Goal: Information Seeking & Learning: Learn about a topic

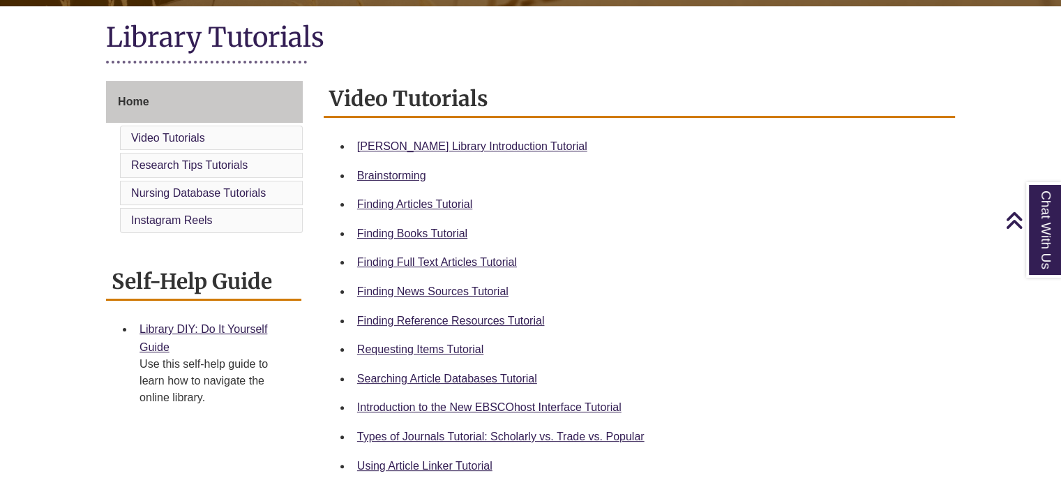
scroll to position [315, 0]
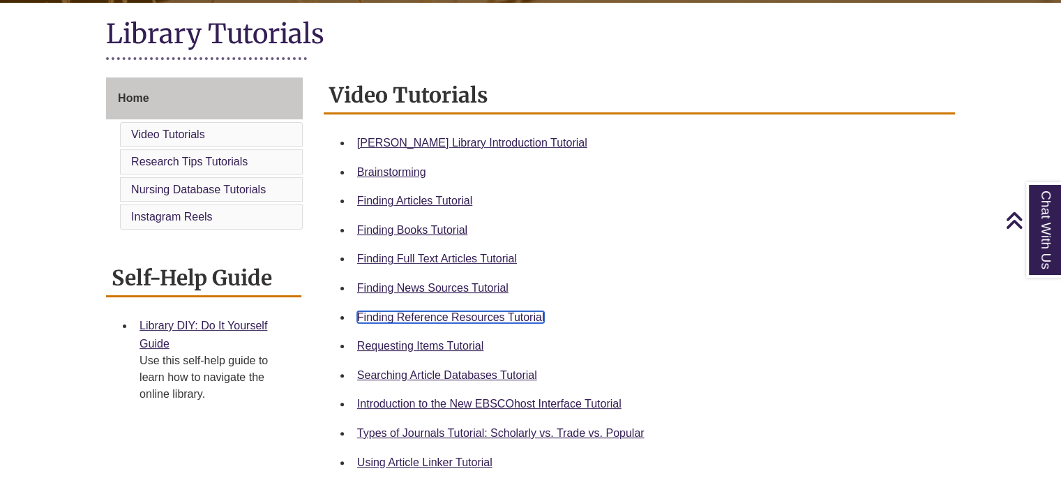
click at [477, 320] on link "Finding Reference Resources Tutorial" at bounding box center [451, 317] width 188 height 12
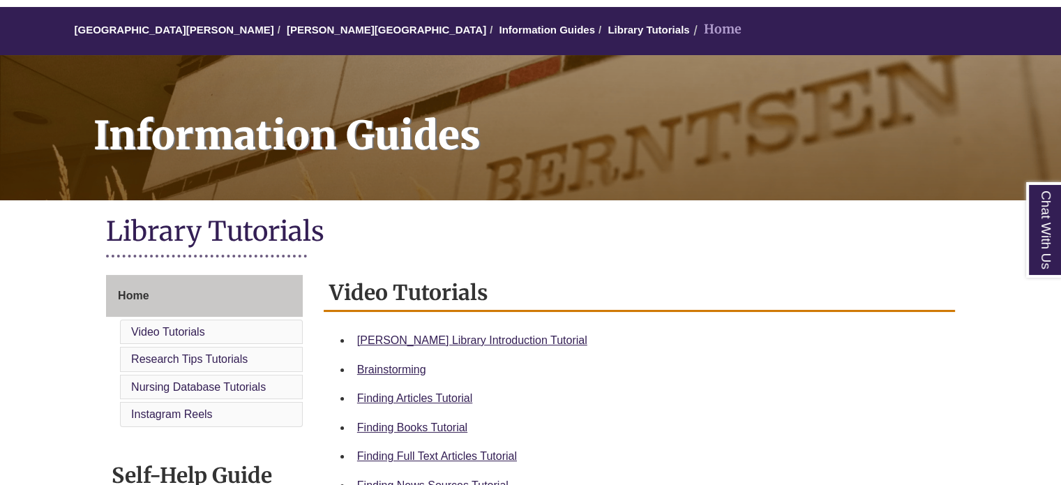
scroll to position [124, 0]
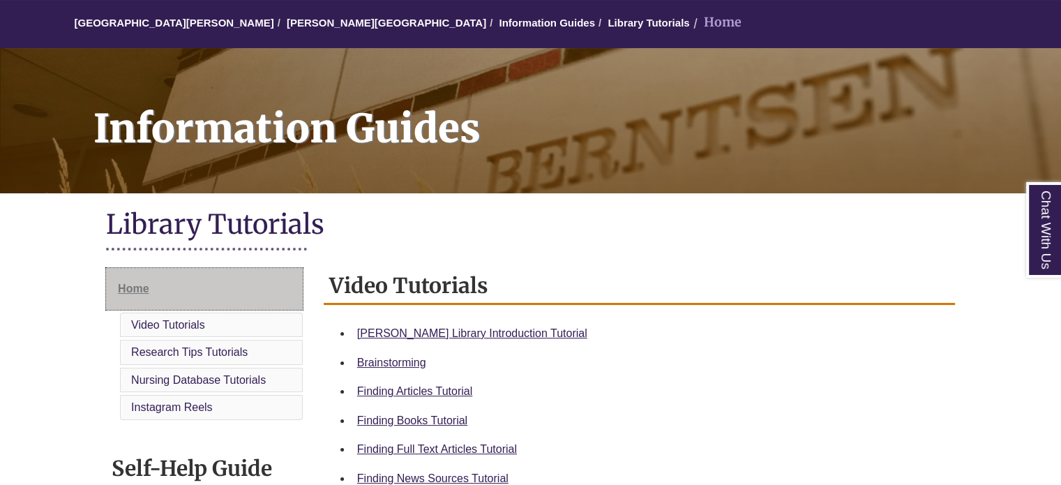
click at [174, 293] on link "Home" at bounding box center [204, 289] width 197 height 42
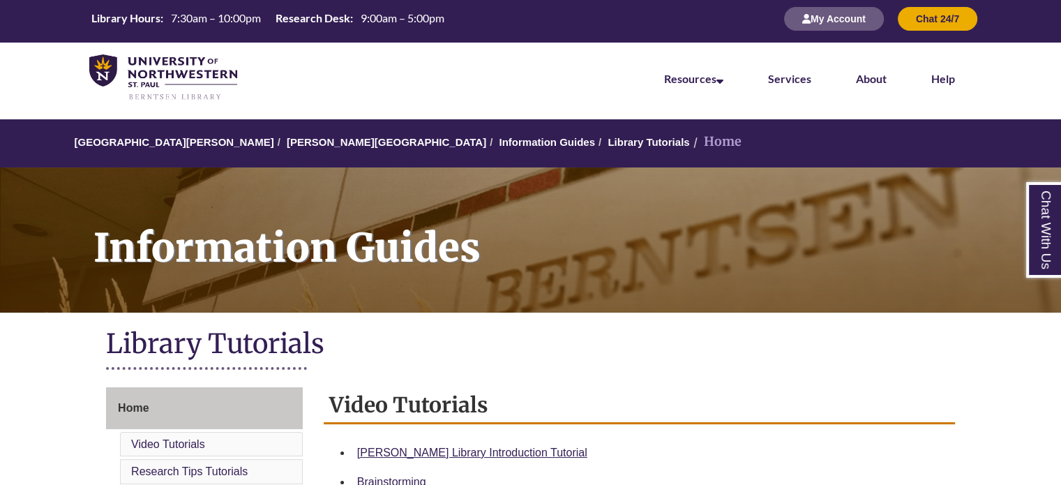
scroll to position [4, 0]
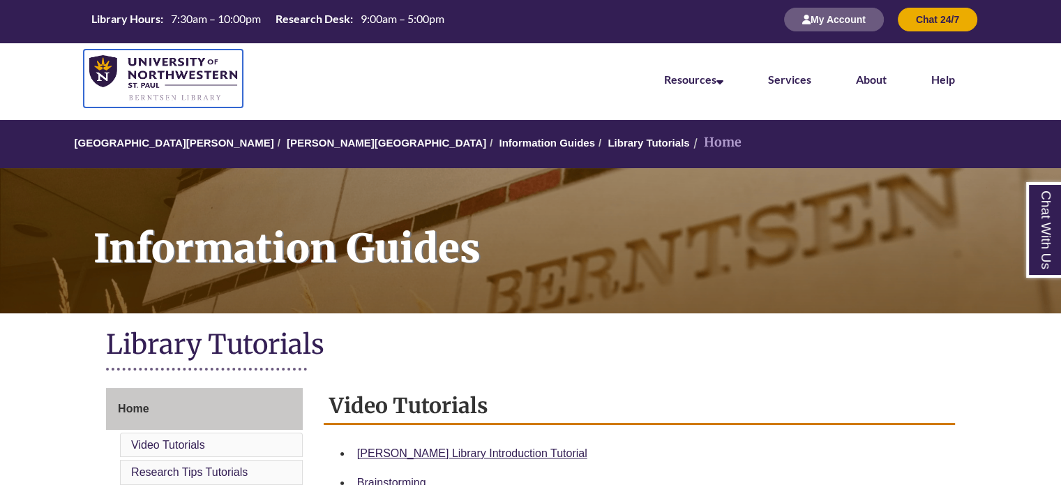
click at [176, 72] on img at bounding box center [163, 78] width 148 height 47
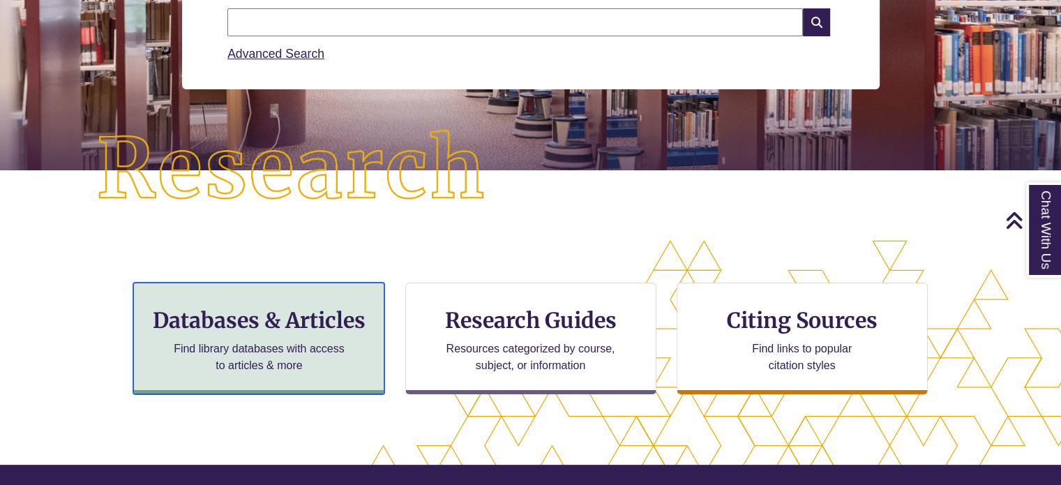
click at [300, 320] on h3 "Databases & Articles" at bounding box center [258, 320] width 227 height 26
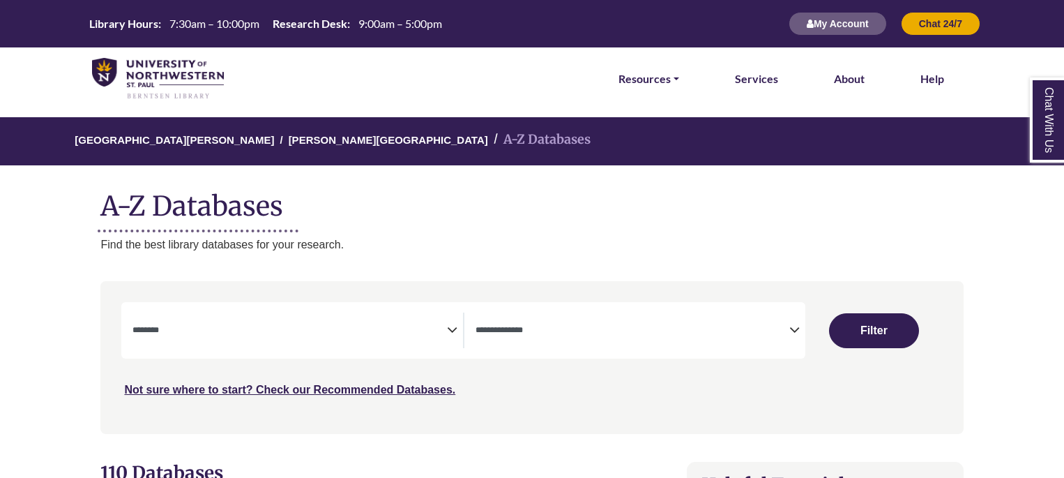
select select "Database Subject Filter"
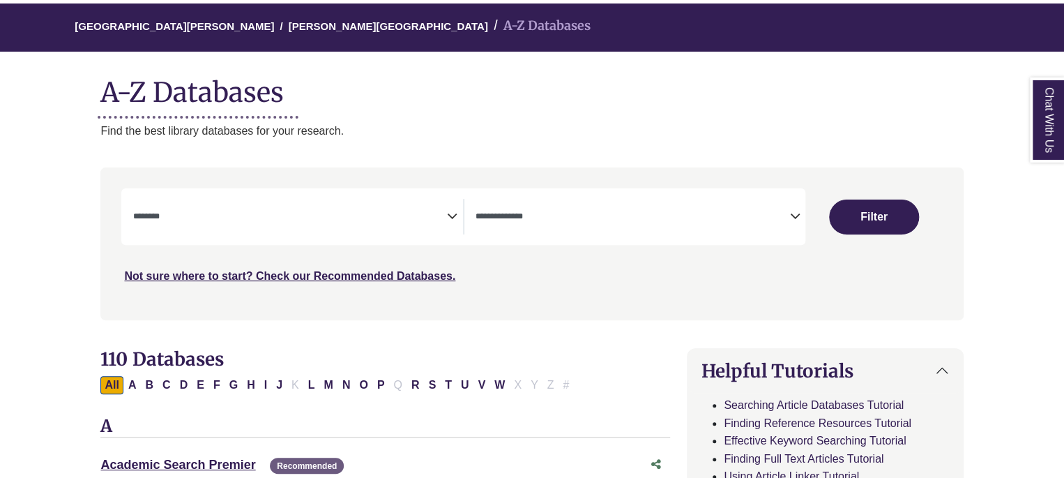
scroll to position [130, 0]
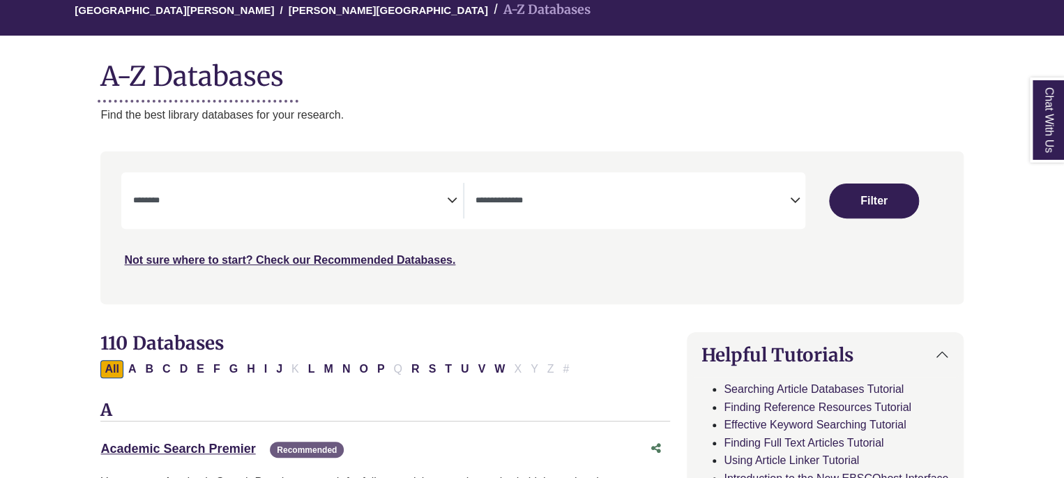
click at [591, 192] on span "Search filters" at bounding box center [633, 198] width 314 height 12
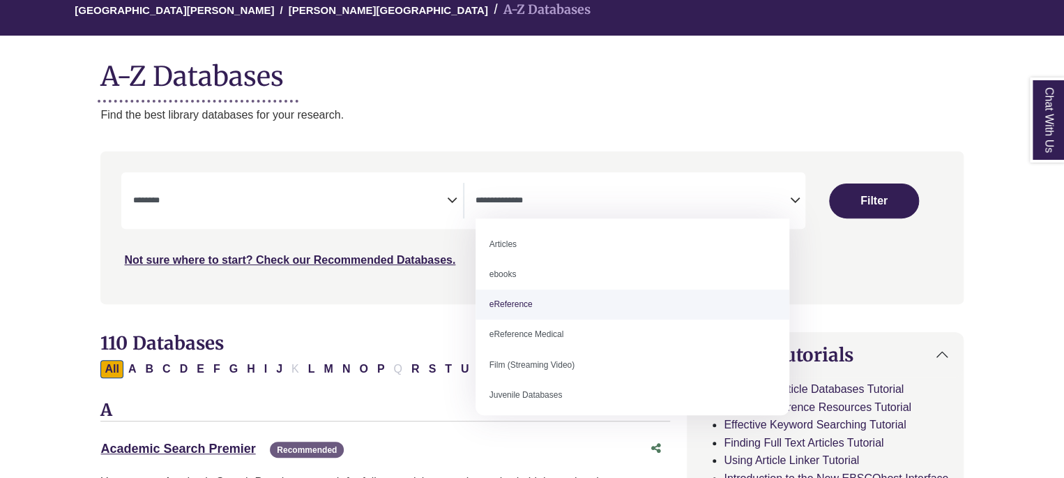
select select "*****"
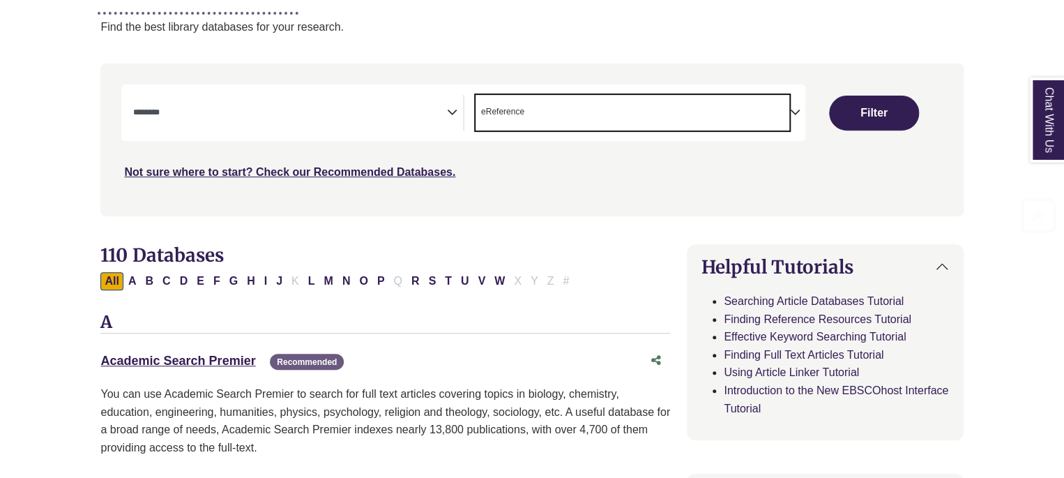
scroll to position [220, 0]
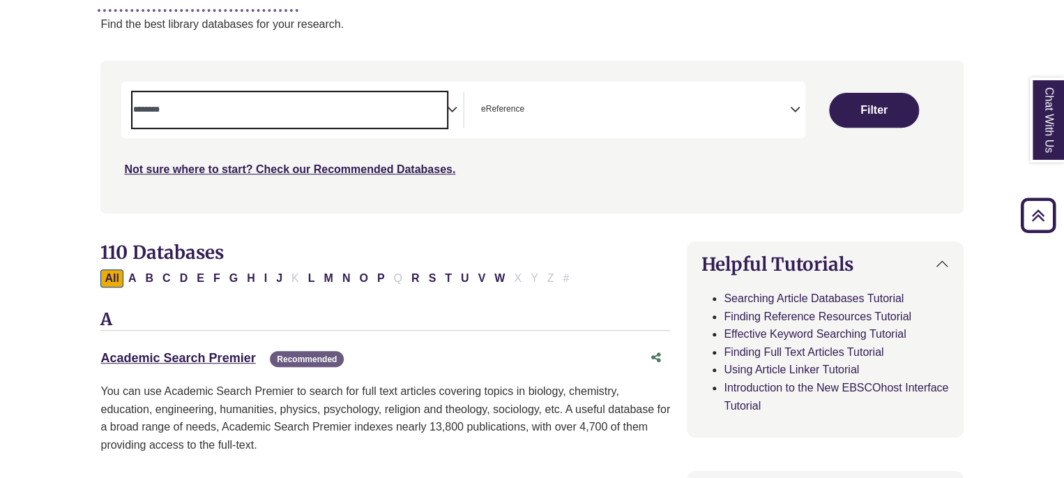
click at [314, 121] on span "Search filters" at bounding box center [289, 110] width 314 height 36
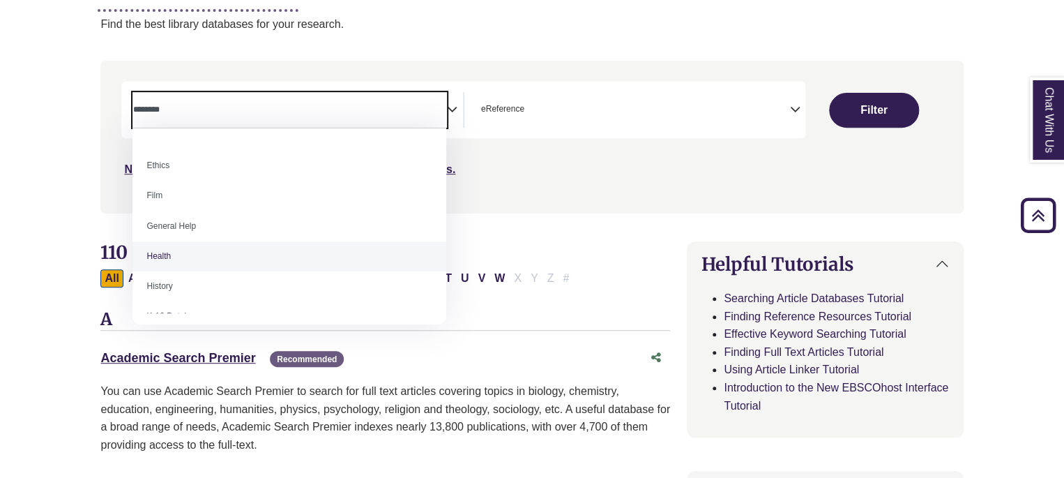
scroll to position [529, 0]
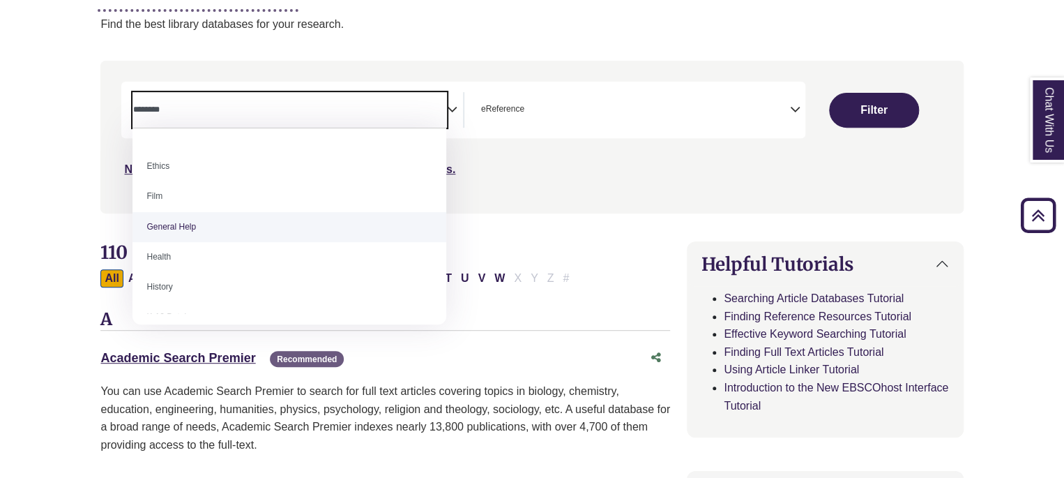
select select "*****"
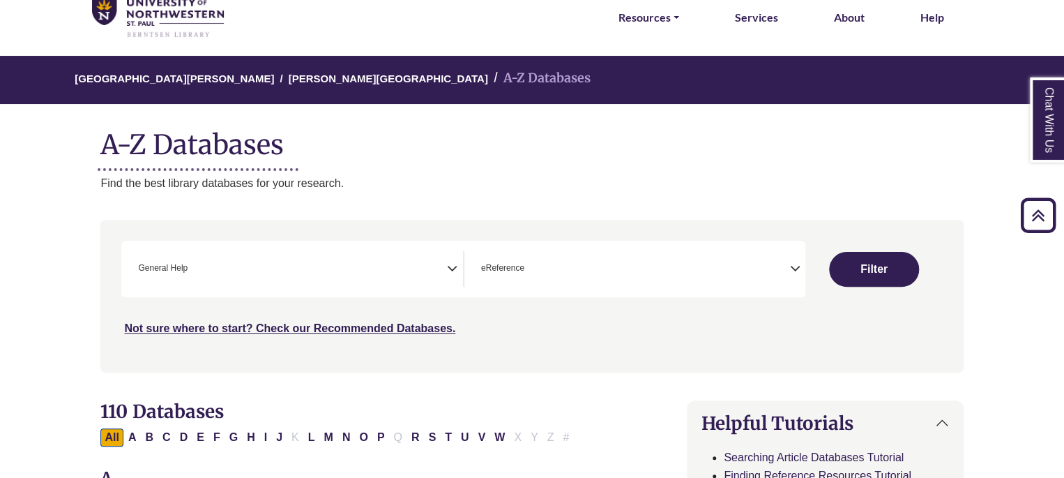
scroll to position [0, 0]
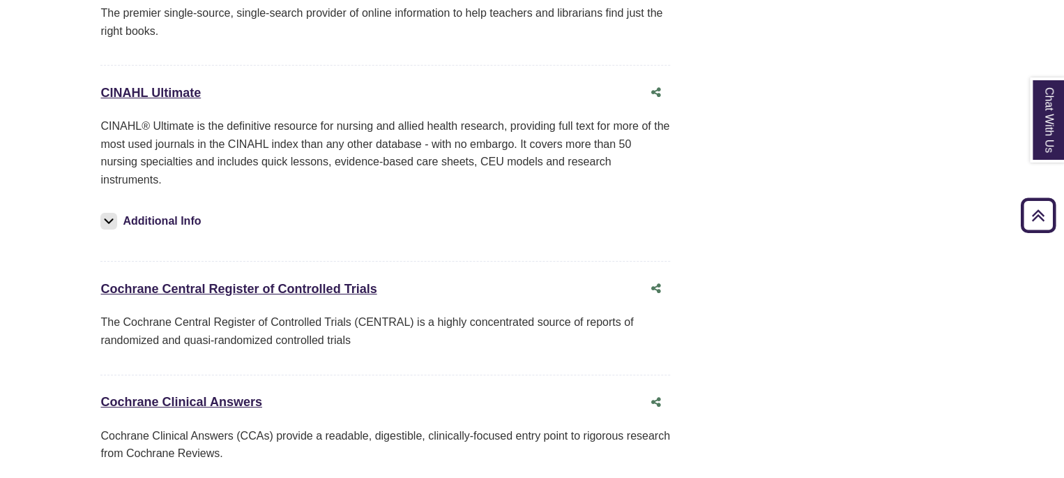
click at [467, 313] on p "The Cochrane Central Register of Controlled Trials (CENTRAL) is a highly concen…" at bounding box center [385, 331] width 570 height 36
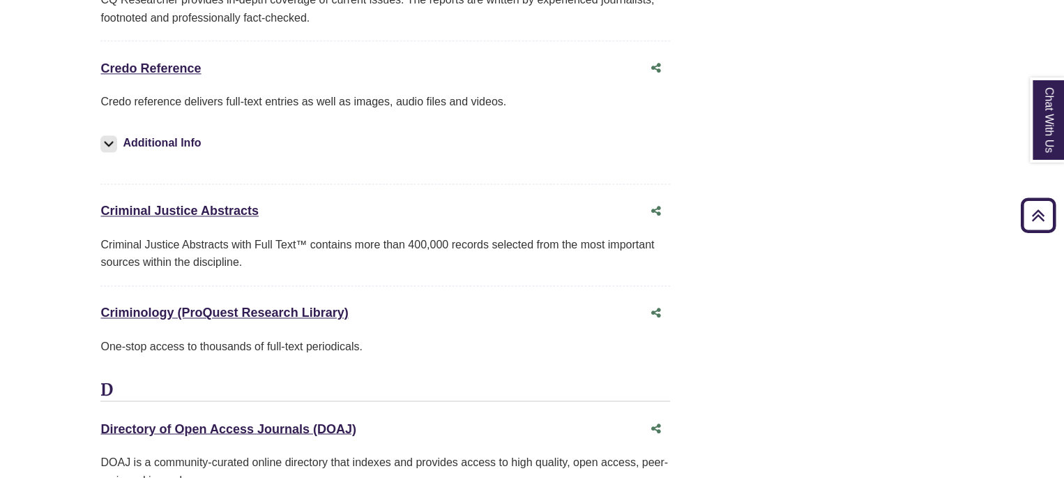
scroll to position [3559, 0]
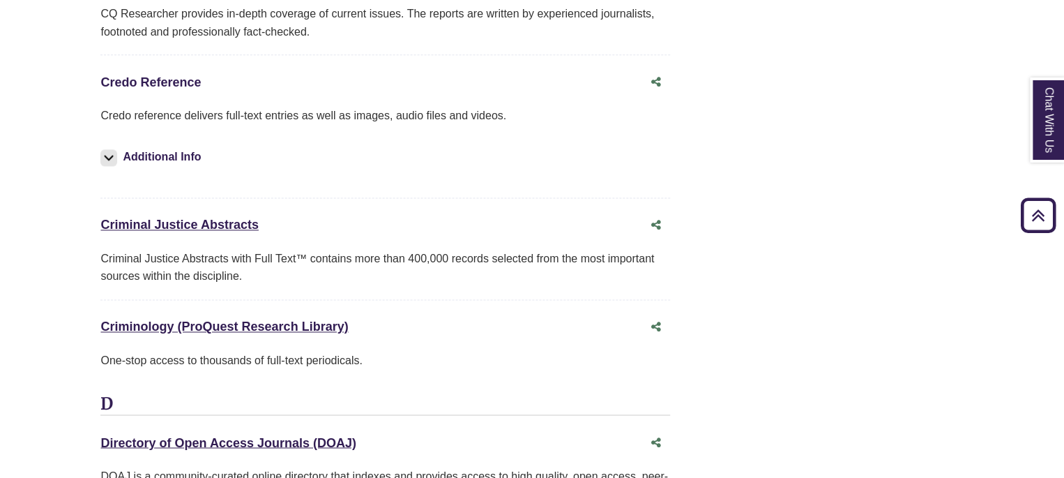
click at [188, 75] on link "Credo Reference This link opens in a new window" at bounding box center [150, 82] width 100 height 14
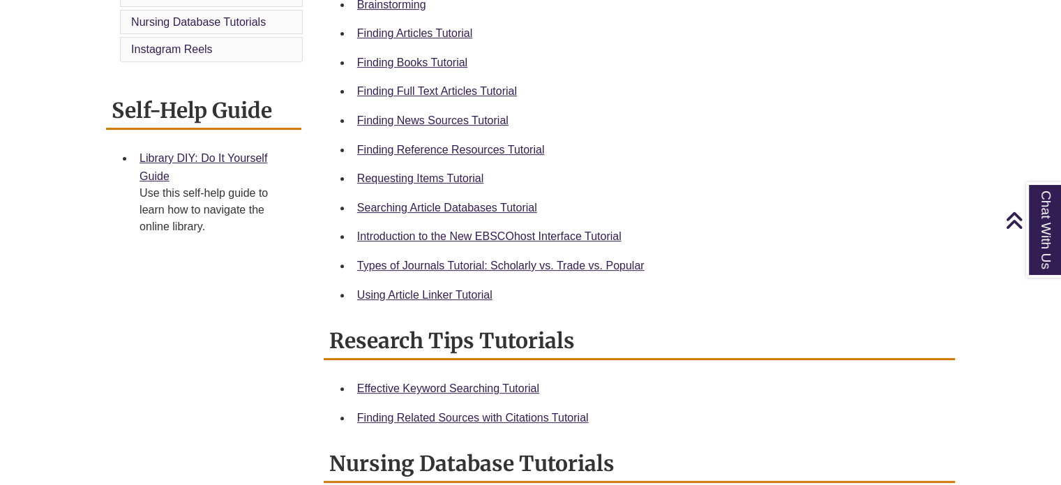
scroll to position [429, 0]
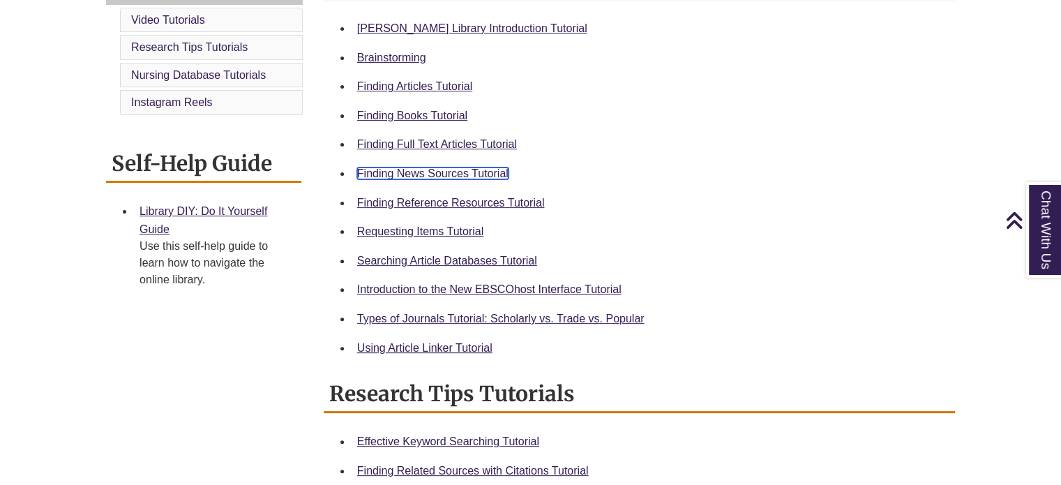
click at [490, 169] on link "Finding News Sources Tutorial" at bounding box center [432, 173] width 151 height 12
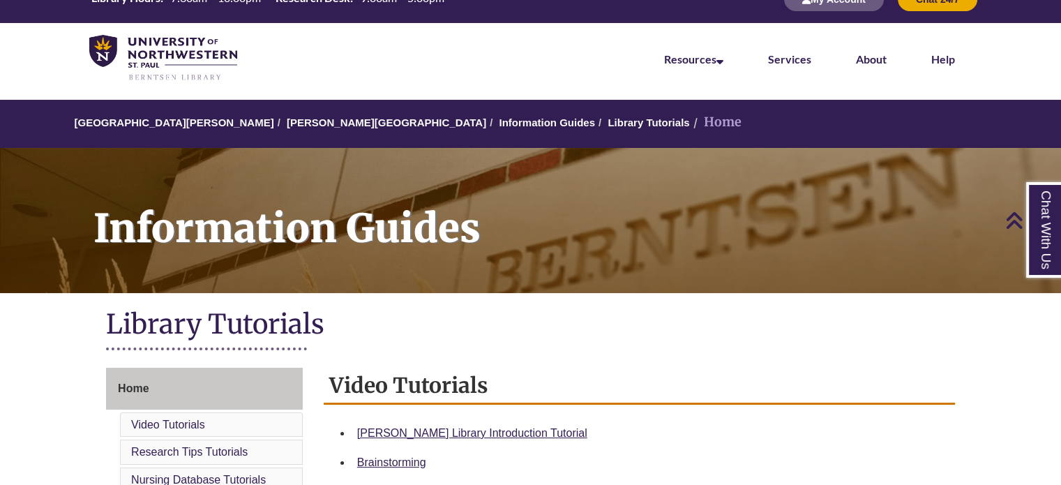
scroll to position [0, 0]
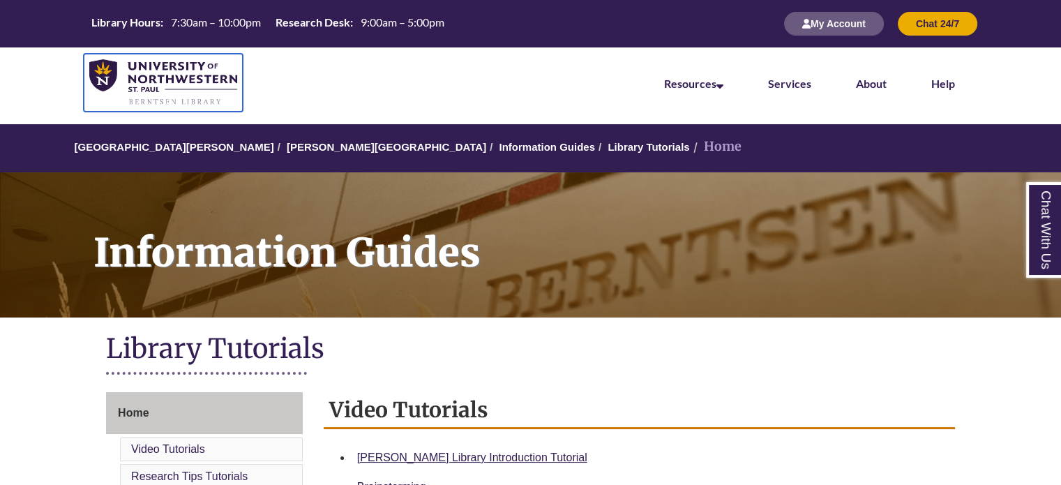
click at [179, 66] on img at bounding box center [163, 82] width 148 height 47
